Goal: Transaction & Acquisition: Subscribe to service/newsletter

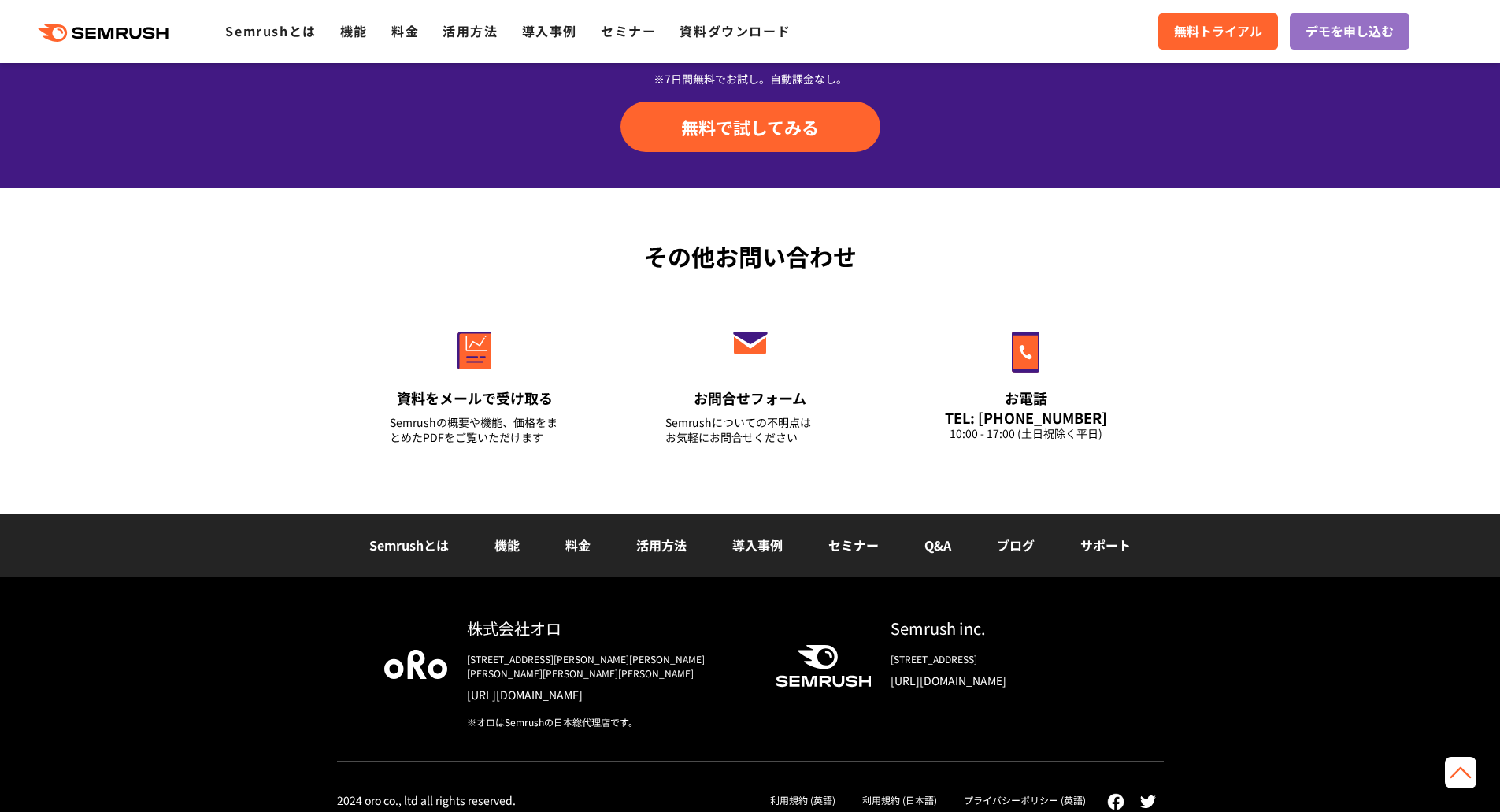
click at [821, 793] on link "利用規約 (英語)" at bounding box center [802, 799] width 65 height 13
click at [907, 793] on link "利用規約 (日本語)" at bounding box center [900, 799] width 75 height 13
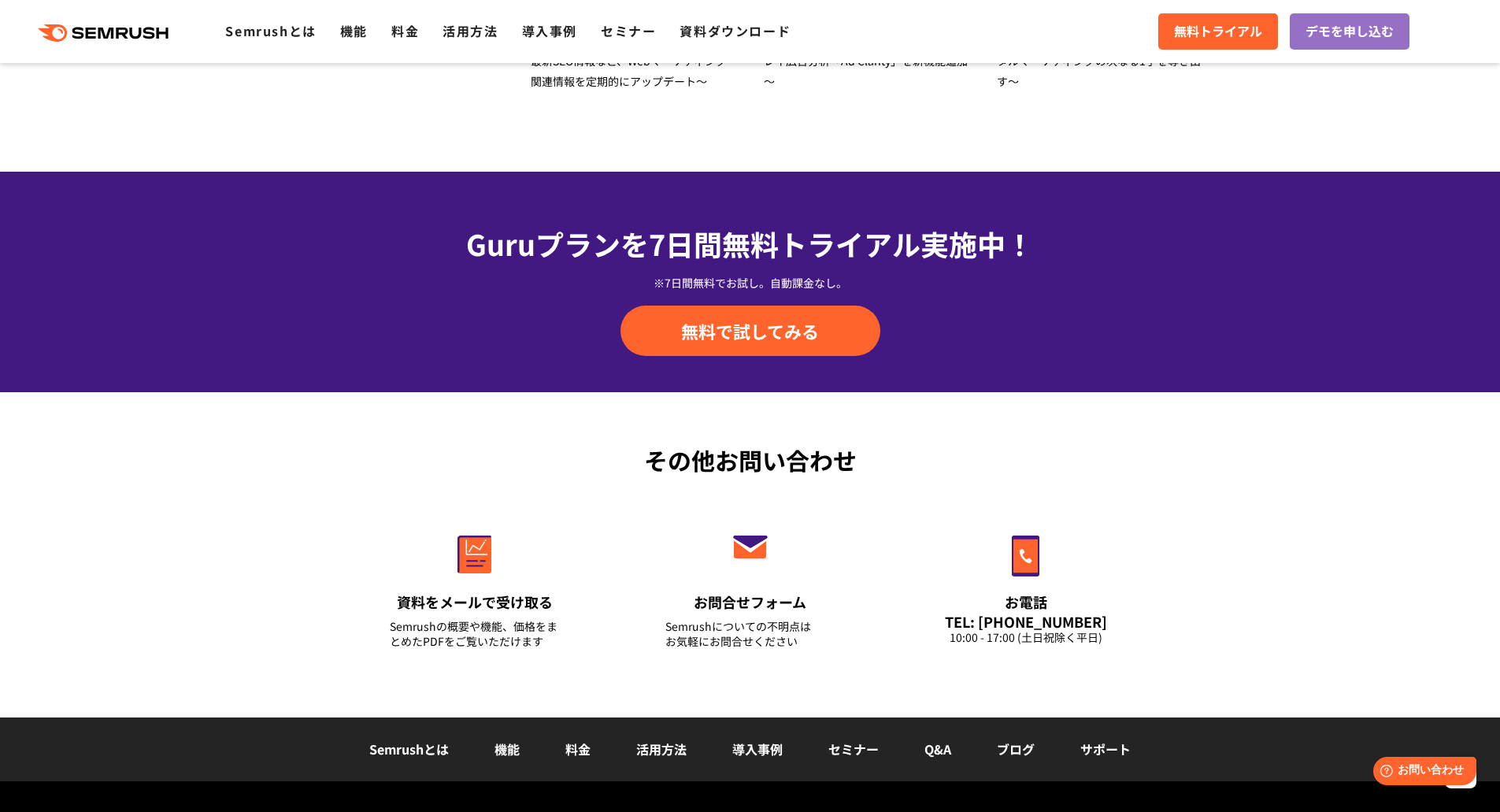
click at [1299, 718] on div "Semrushとは 機能 料金 活用方法 導入事例 セミナー Q&A ブログ サポート" at bounding box center [750, 750] width 1500 height 64
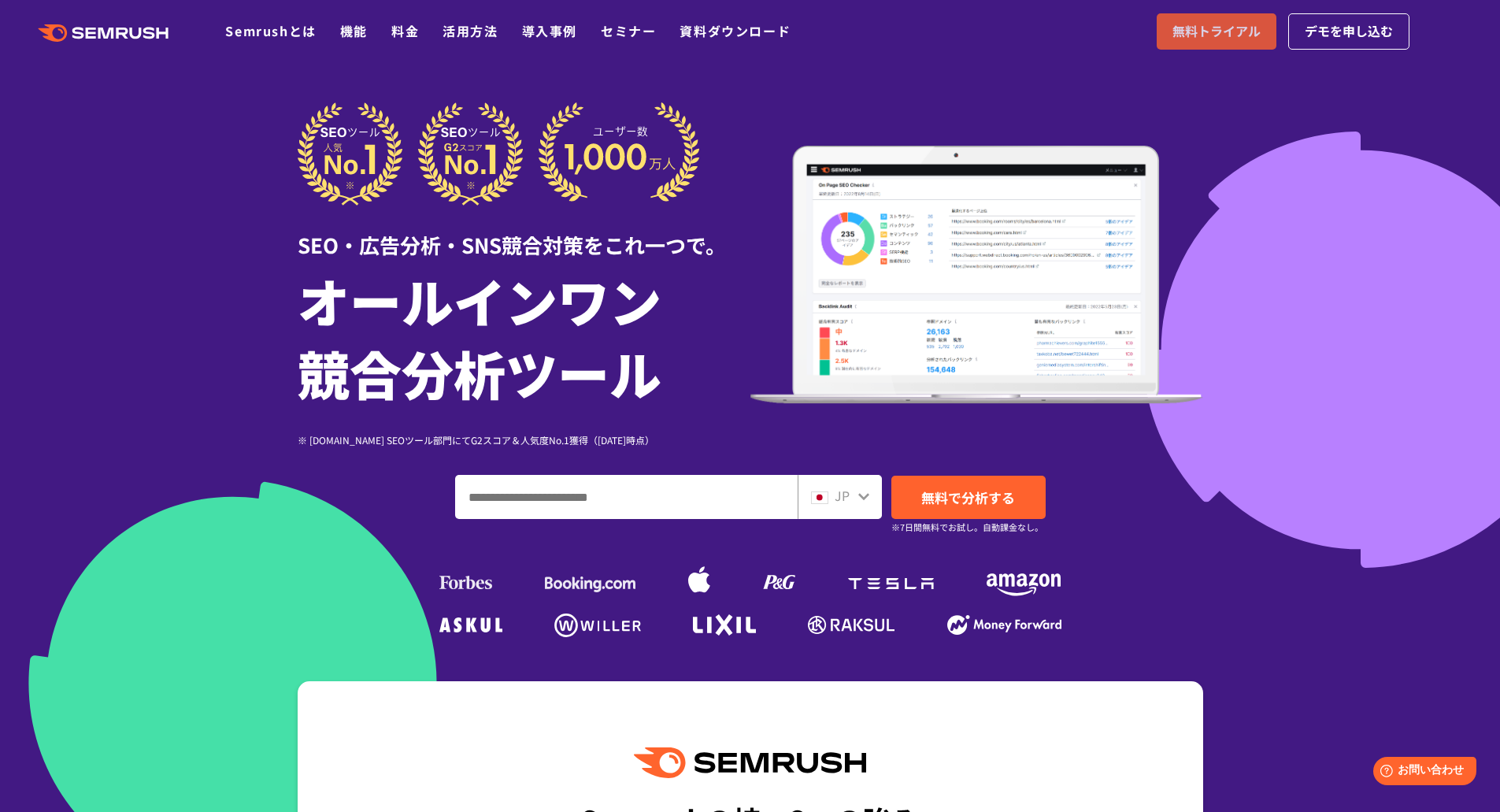
click at [1228, 27] on span "無料トライアル" at bounding box center [1217, 32] width 88 height 21
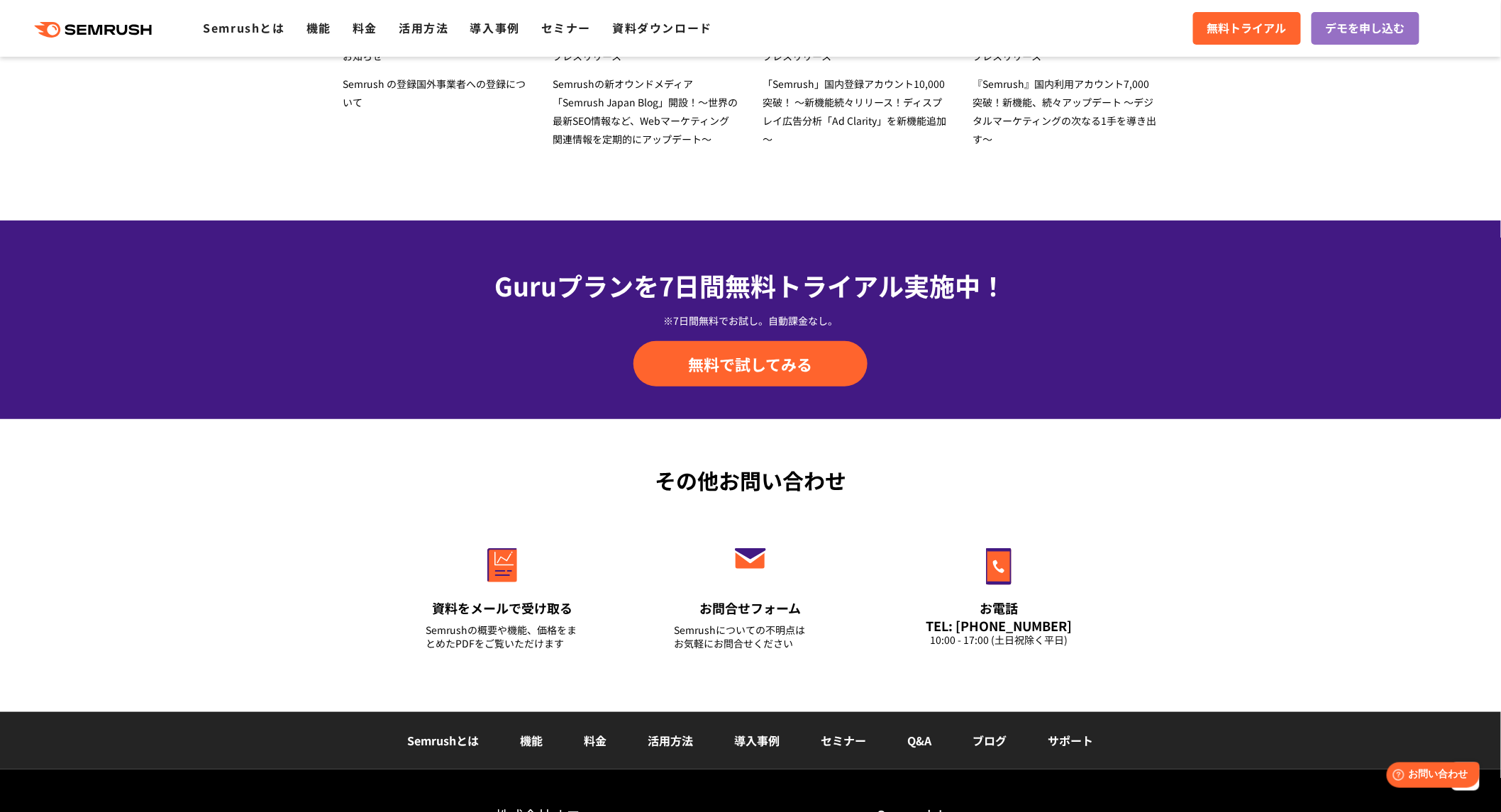
scroll to position [4793, 0]
